Goal: Task Accomplishment & Management: Use online tool/utility

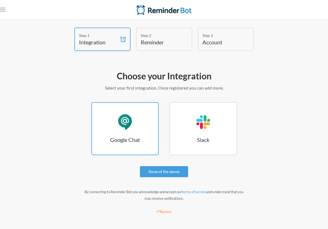
click at [128, 126] on div "Google Chat" at bounding box center [125, 122] width 17 height 17
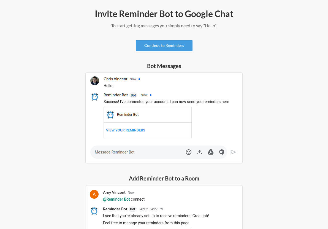
scroll to position [31, 0]
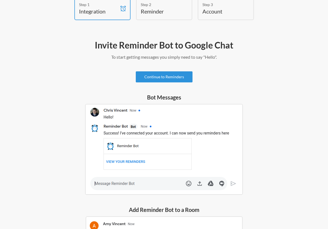
click at [159, 79] on link "Continue to Reminders" at bounding box center [164, 76] width 57 height 11
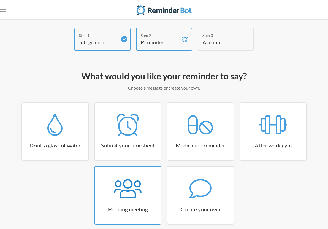
click at [133, 187] on icon at bounding box center [128, 188] width 28 height 22
select select "08:30:00"
select select "true"
select select "09:45:00"
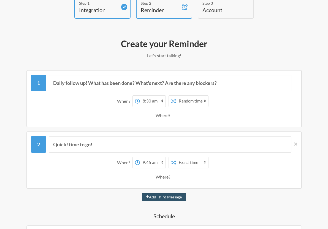
scroll to position [44, 0]
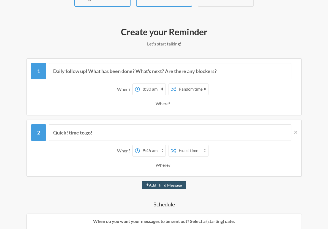
click at [140, 151] on select "12:00 am 12:15 am 12:30 am 12:45 am 1:00 am 1:15 am 1:30 am 1:45 am 2:00 am 2:1…" at bounding box center [153, 150] width 26 height 11
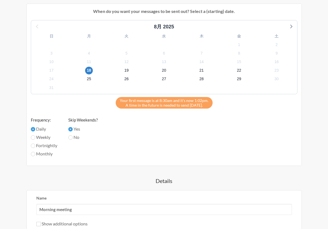
scroll to position [316, 0]
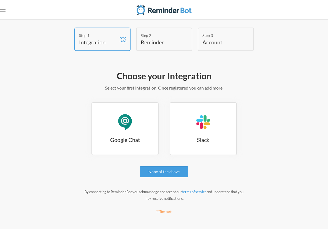
click at [161, 41] on h4 "Reminder" at bounding box center [160, 42] width 39 height 8
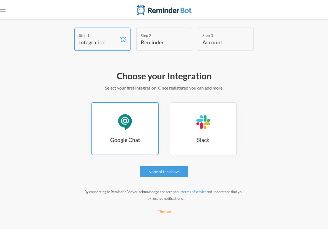
click at [134, 133] on link "Google Chat Google Chat" at bounding box center [124, 128] width 67 height 53
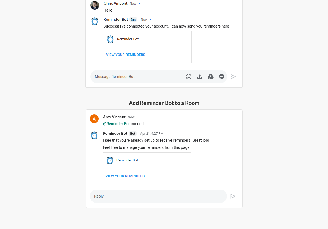
scroll to position [134, 0]
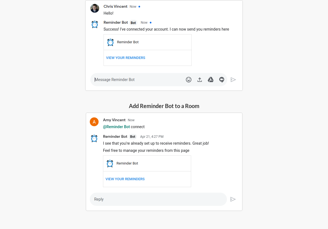
click at [123, 83] on img at bounding box center [164, 45] width 158 height 91
click at [141, 102] on h5 "Add Reminder Bot to a Room" at bounding box center [164, 106] width 157 height 8
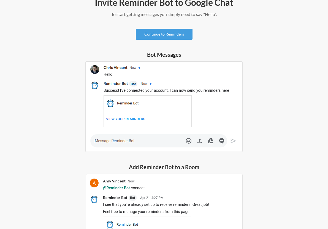
scroll to position [0, 0]
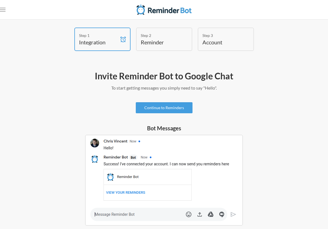
click at [160, 44] on h4 "Reminder" at bounding box center [160, 42] width 39 height 8
click at [159, 104] on link "Continue to Reminders" at bounding box center [164, 107] width 57 height 11
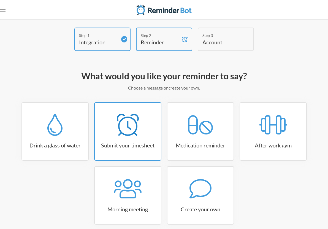
scroll to position [23, 0]
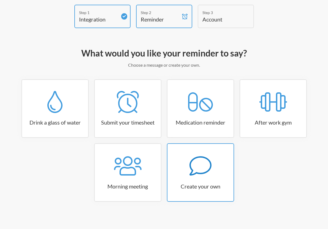
click at [202, 166] on icon at bounding box center [200, 166] width 22 height 22
select select "09:30:00"
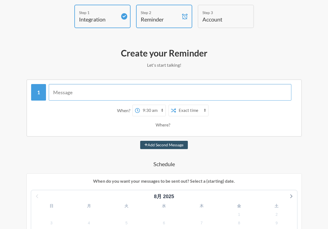
click at [142, 94] on input "text" at bounding box center [170, 92] width 242 height 17
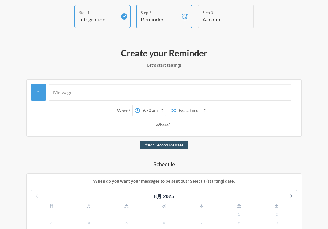
click at [180, 110] on select "Exact time Random time" at bounding box center [192, 110] width 32 height 11
click at [181, 111] on select "Exact time Random time" at bounding box center [192, 110] width 32 height 11
click at [176, 105] on select "Exact time Random time" at bounding box center [192, 110] width 32 height 11
click at [185, 112] on select "Exact time Random time" at bounding box center [192, 110] width 32 height 11
select select "false"
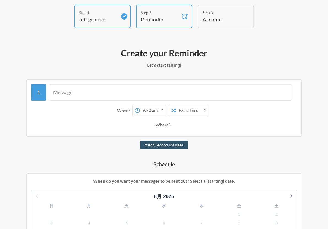
click at [176, 105] on select "Exact time Random time" at bounding box center [192, 110] width 32 height 11
click at [154, 110] on select "12:00 am 12:15 am 12:30 am 12:45 am 1:00 am 1:15 am 1:30 am 1:45 am 2:00 am 2:1…" at bounding box center [153, 110] width 26 height 11
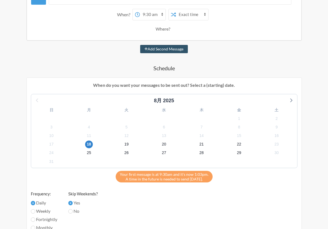
scroll to position [119, 0]
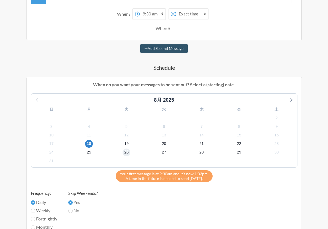
click at [128, 150] on span "26" at bounding box center [126, 152] width 8 height 8
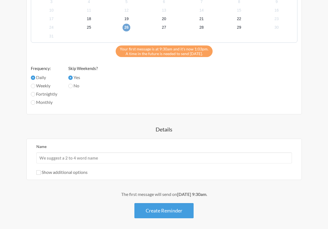
scroll to position [255, 0]
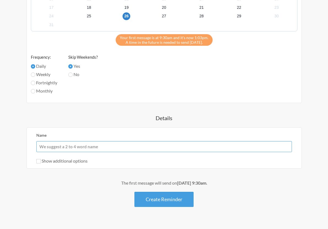
click at [139, 148] on input "Name" at bounding box center [163, 146] width 255 height 11
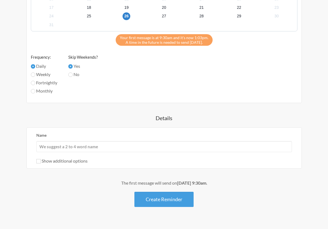
click at [142, 122] on div "When? 12:00 am 12:15 am 12:30 am 12:45 am 1:00 am 1:15 am 1:30 am 1:45 am 2:00 …" at bounding box center [164, 27] width 295 height 360
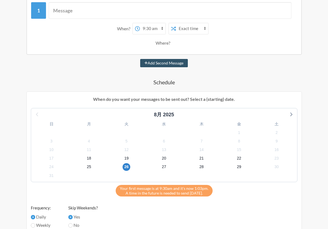
scroll to position [0, 0]
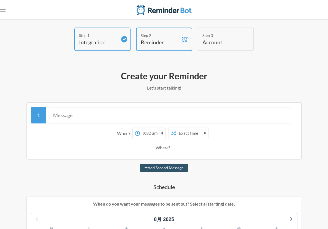
click at [216, 47] on div "Step 3 Account" at bounding box center [225, 39] width 56 height 23
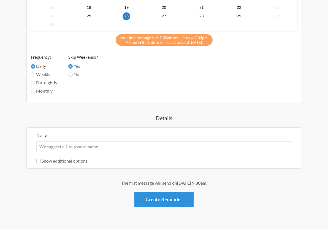
click at [160, 198] on button "Create Reminder" at bounding box center [163, 198] width 59 height 15
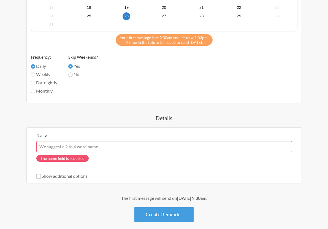
click at [156, 146] on input "Name" at bounding box center [163, 146] width 255 height 11
click at [155, 146] on input "Name" at bounding box center [163, 146] width 255 height 11
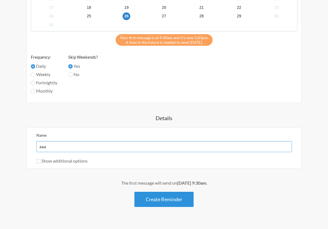
type input "aaa"
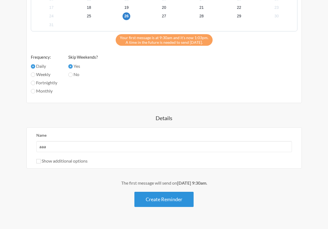
click at [160, 199] on button "Create Reminder" at bounding box center [163, 198] width 59 height 15
click at [73, 159] on label "Show additional options" at bounding box center [61, 160] width 51 height 5
click at [41, 159] on input "Show additional options" at bounding box center [38, 161] width 4 height 4
checkbox input "true"
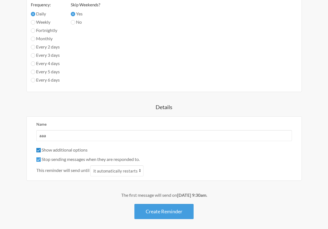
scroll to position [321, 0]
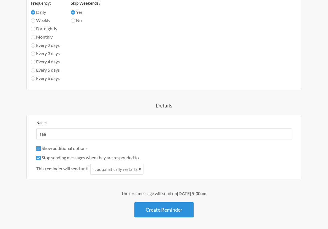
click at [156, 206] on button "Create Reminder" at bounding box center [163, 209] width 59 height 15
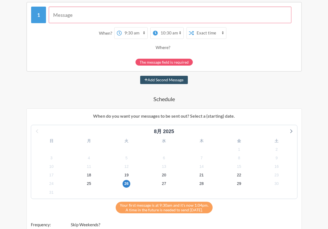
scroll to position [0, 0]
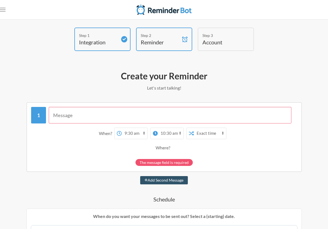
click at [145, 116] on input "text" at bounding box center [170, 115] width 242 height 17
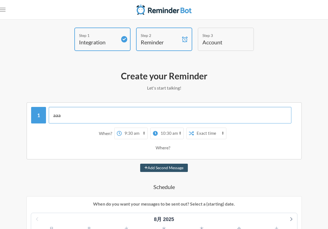
scroll to position [319, 0]
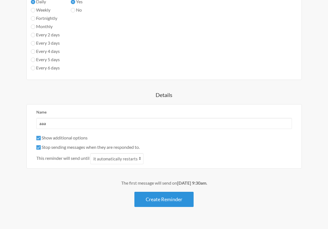
type input "aaa"
click at [158, 197] on button "Create Reminder" at bounding box center [163, 198] width 59 height 15
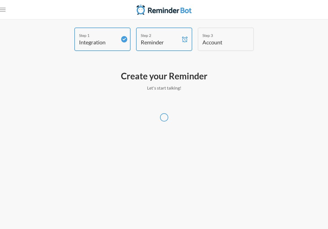
select select "[GEOGRAPHIC_DATA]/[GEOGRAPHIC_DATA]"
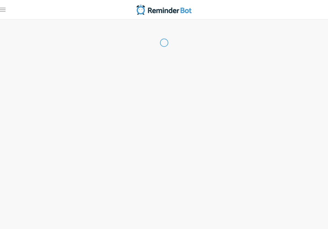
select select "JP"
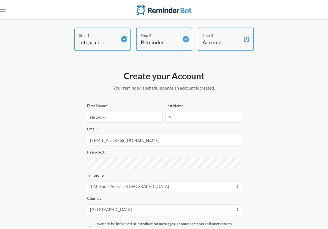
select select "09:30:00"
select select "10:30:00"
